Goal: Go to known website: Access a specific website the user already knows

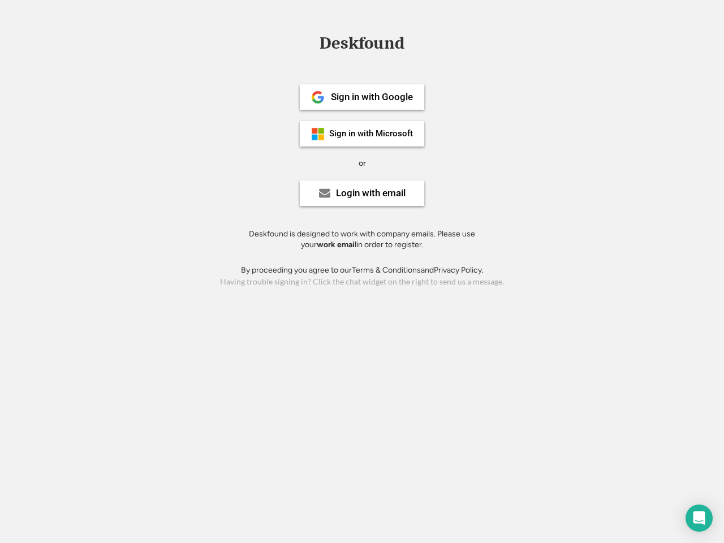
click at [362, 162] on div "or" at bounding box center [361, 163] width 7 height 11
click at [362, 45] on div "Deskfound" at bounding box center [362, 43] width 96 height 18
click at [309, 43] on div "Deskfound" at bounding box center [362, 44] width 724 height 21
click at [362, 45] on div "Deskfound" at bounding box center [362, 43] width 96 height 18
click at [362, 163] on div "or" at bounding box center [361, 163] width 7 height 11
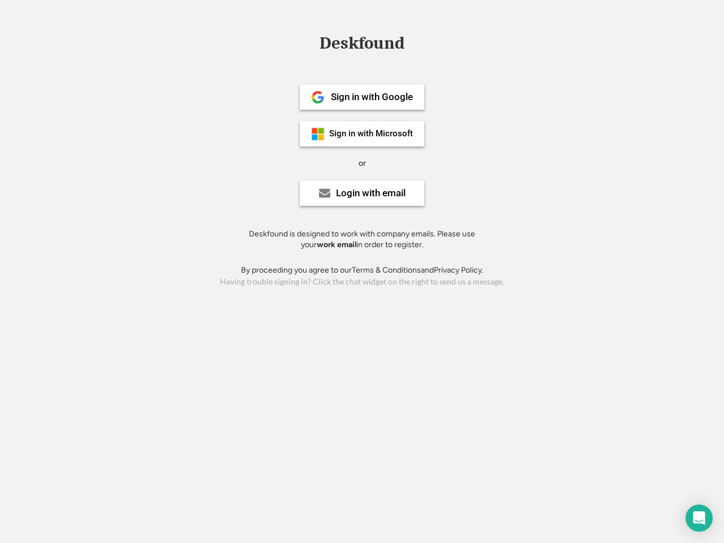
click at [362, 97] on div "Sign in with Google" at bounding box center [372, 97] width 82 height 10
click at [371, 97] on div "Sign in with Google" at bounding box center [372, 97] width 82 height 10
click at [318, 97] on img at bounding box center [318, 97] width 14 height 14
click at [362, 133] on div "Sign in with Microsoft" at bounding box center [371, 133] width 84 height 8
click at [371, 133] on div "Sign in with Microsoft" at bounding box center [371, 133] width 84 height 8
